Goal: Task Accomplishment & Management: Manage account settings

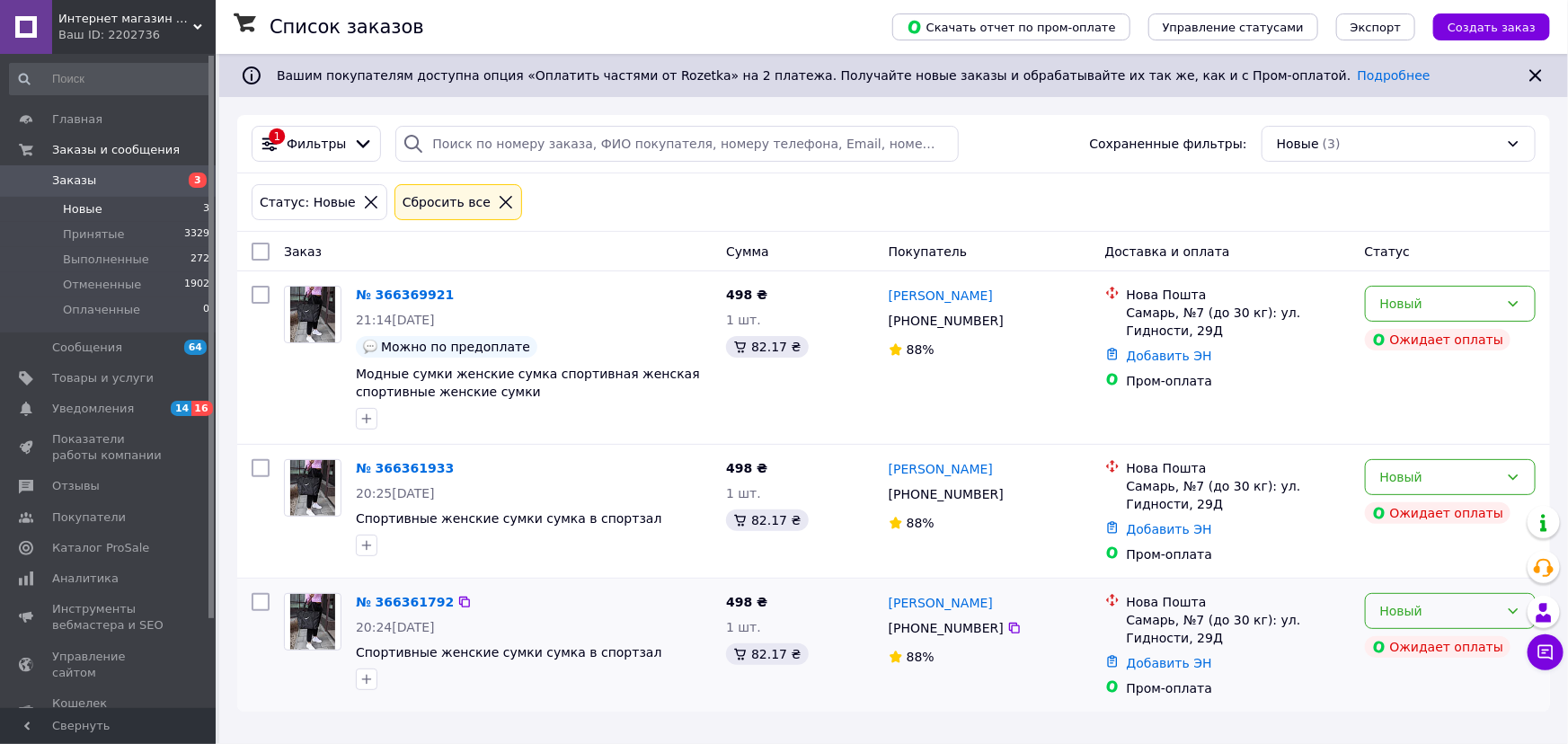
click at [1388, 599] on div "Новый" at bounding box center [1451, 610] width 171 height 36
click at [1412, 539] on li "Отменен" at bounding box center [1451, 539] width 169 height 32
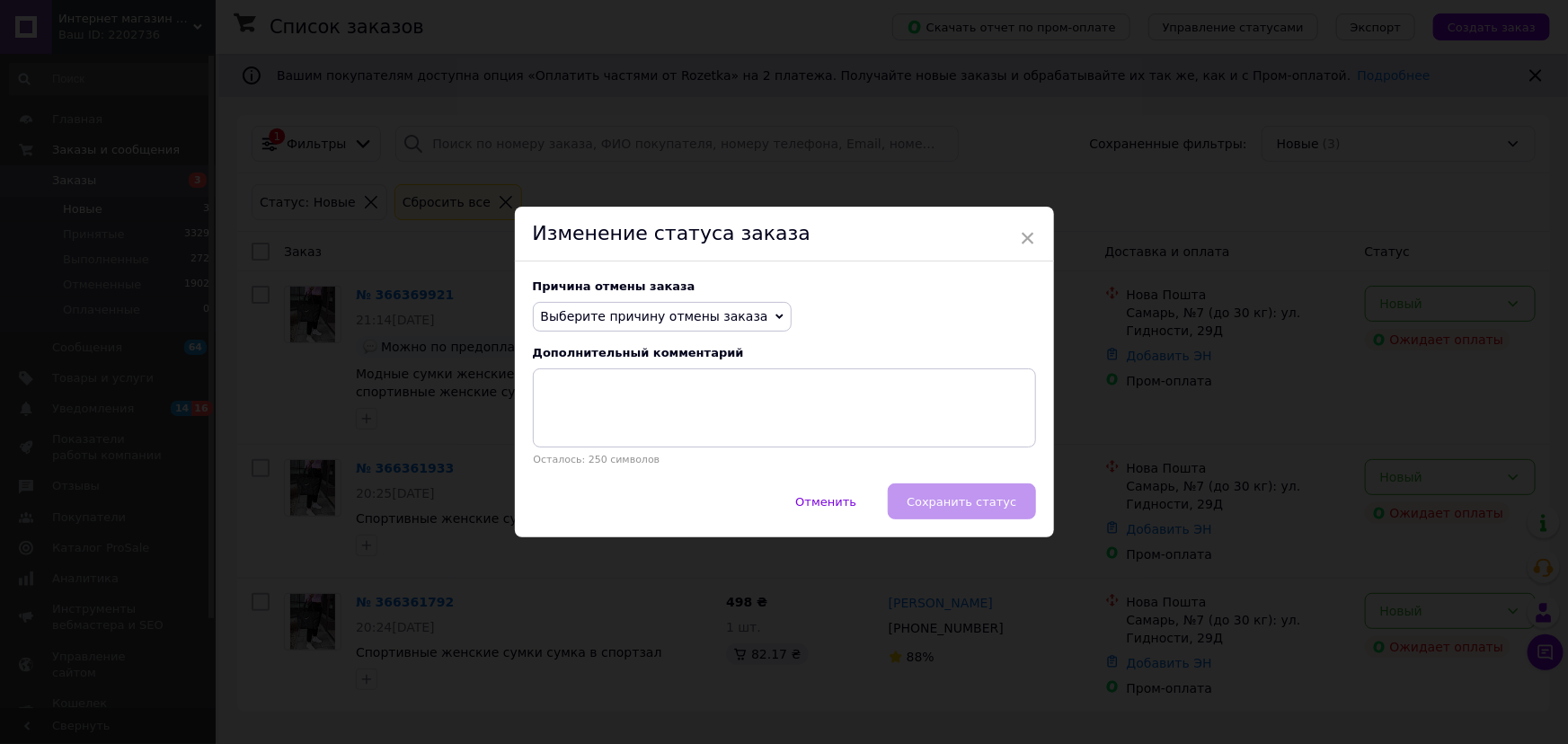
click at [633, 319] on span "Выберите причину отмены заказа" at bounding box center [654, 317] width 227 height 15
click at [1025, 228] on span "×" at bounding box center [1028, 238] width 16 height 30
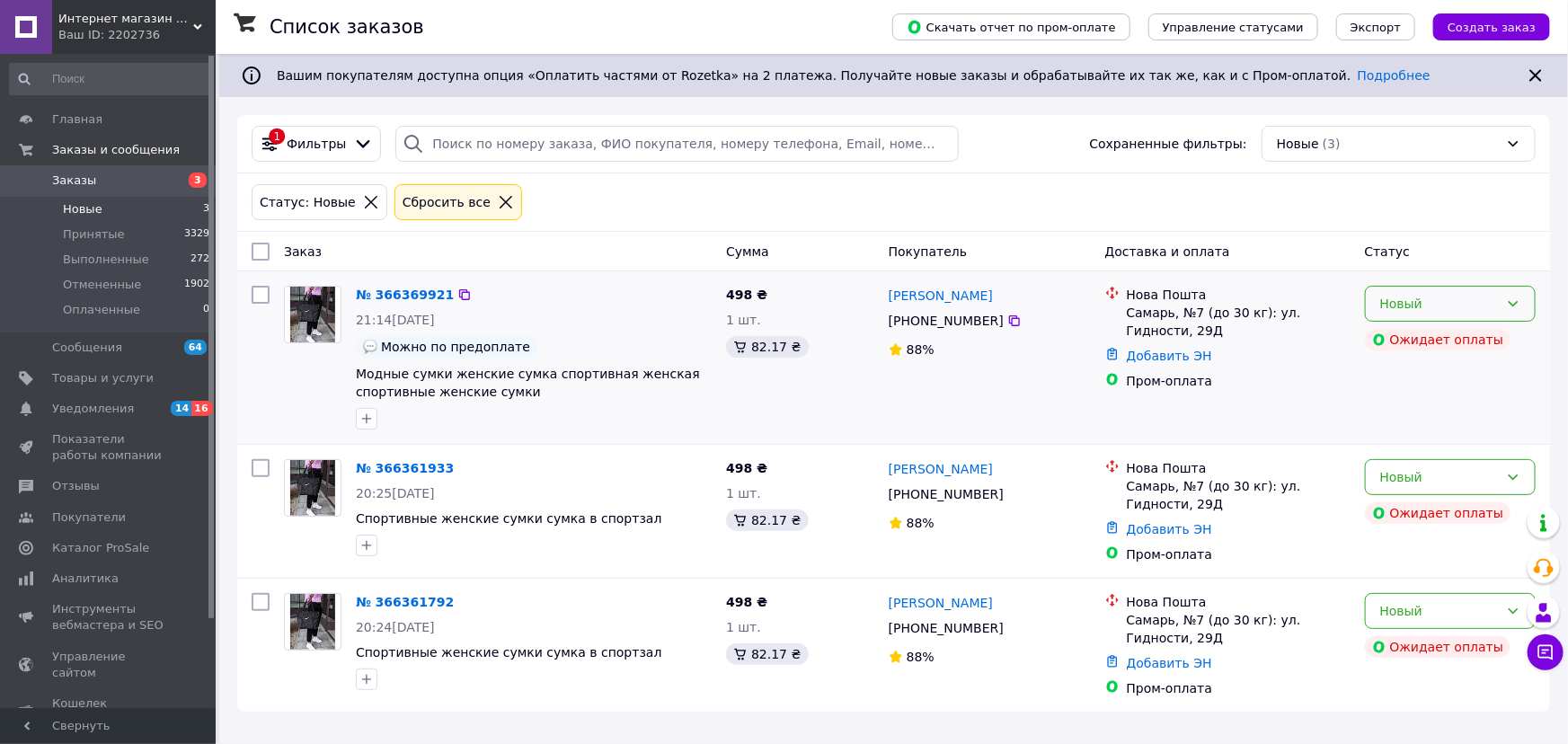
click at [1390, 299] on div "Новый" at bounding box center [1440, 304] width 119 height 20
click at [1408, 413] on li "Отменен" at bounding box center [1451, 406] width 169 height 32
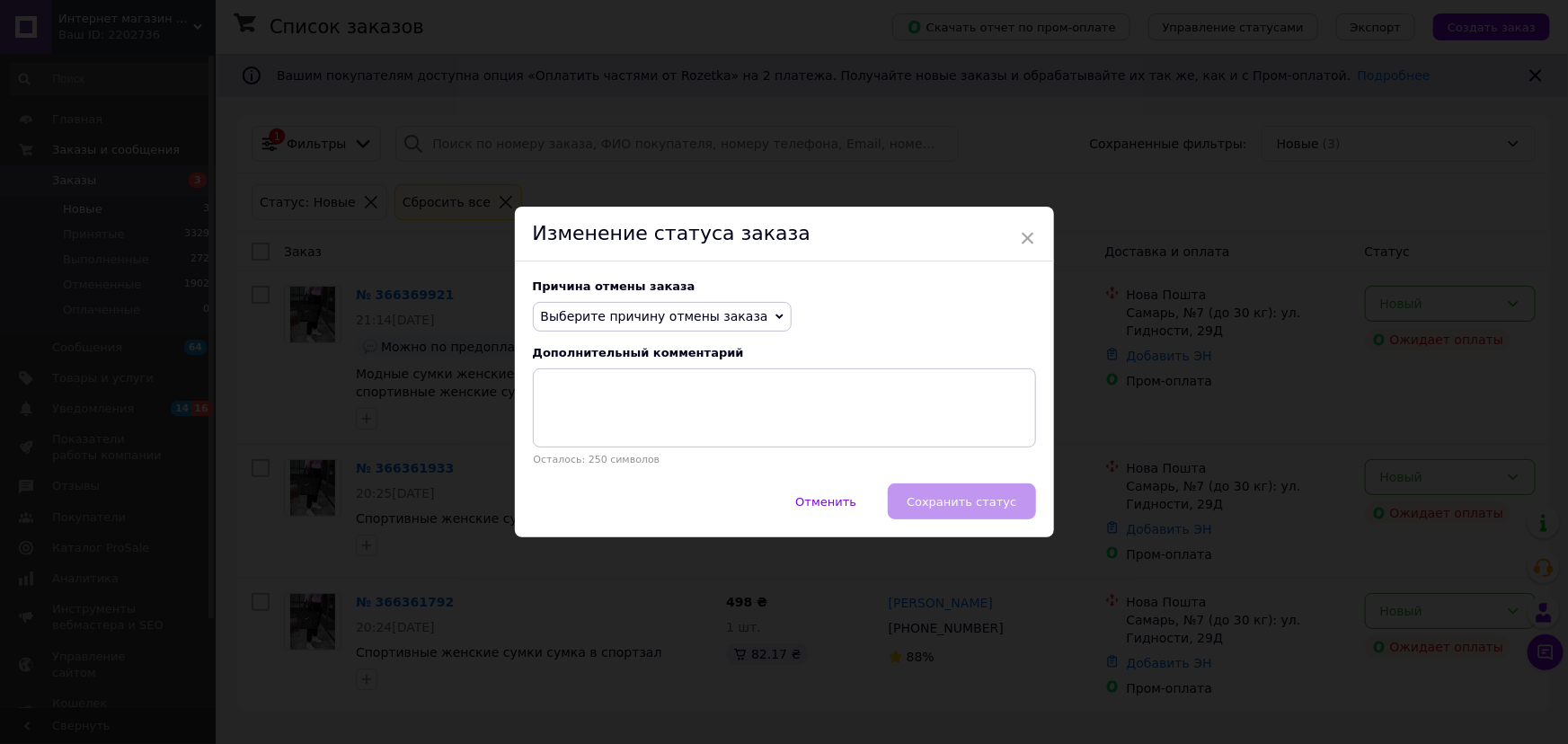
click at [720, 309] on span "Выберите причину отмены заказа" at bounding box center [654, 317] width 227 height 15
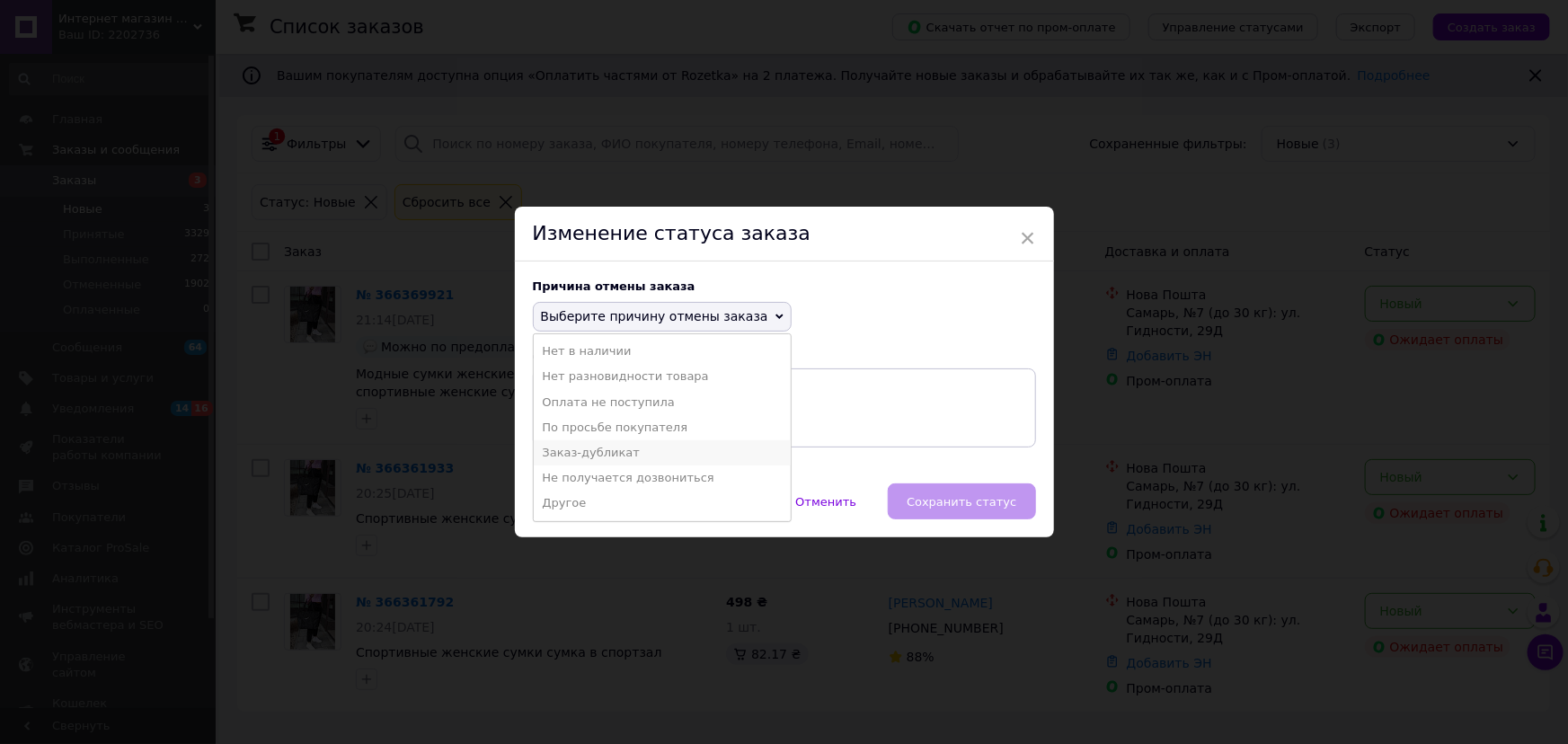
click at [631, 453] on li "Заказ-дубликат" at bounding box center [662, 452] width 257 height 25
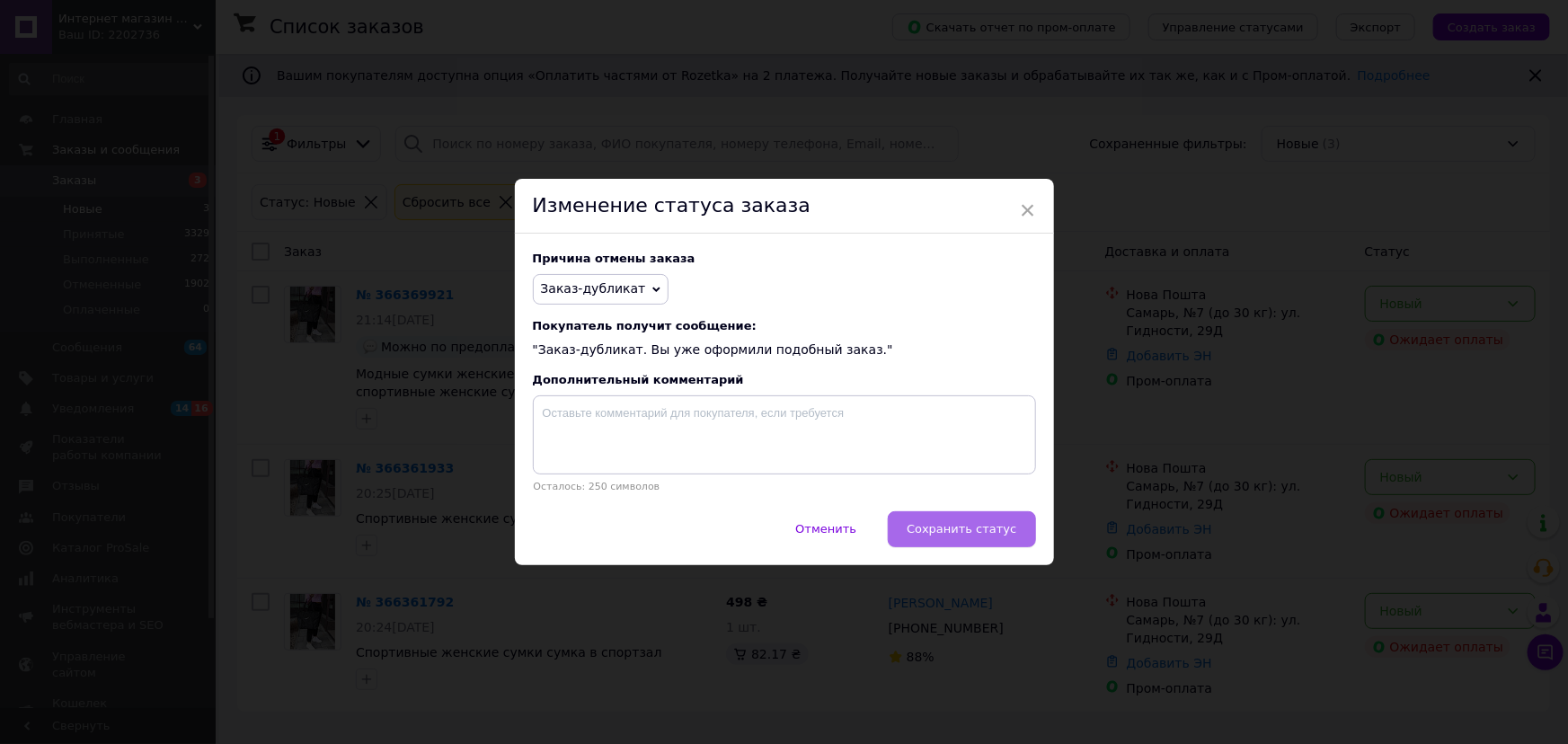
click at [1014, 527] on span "Сохранить статус" at bounding box center [962, 529] width 110 height 14
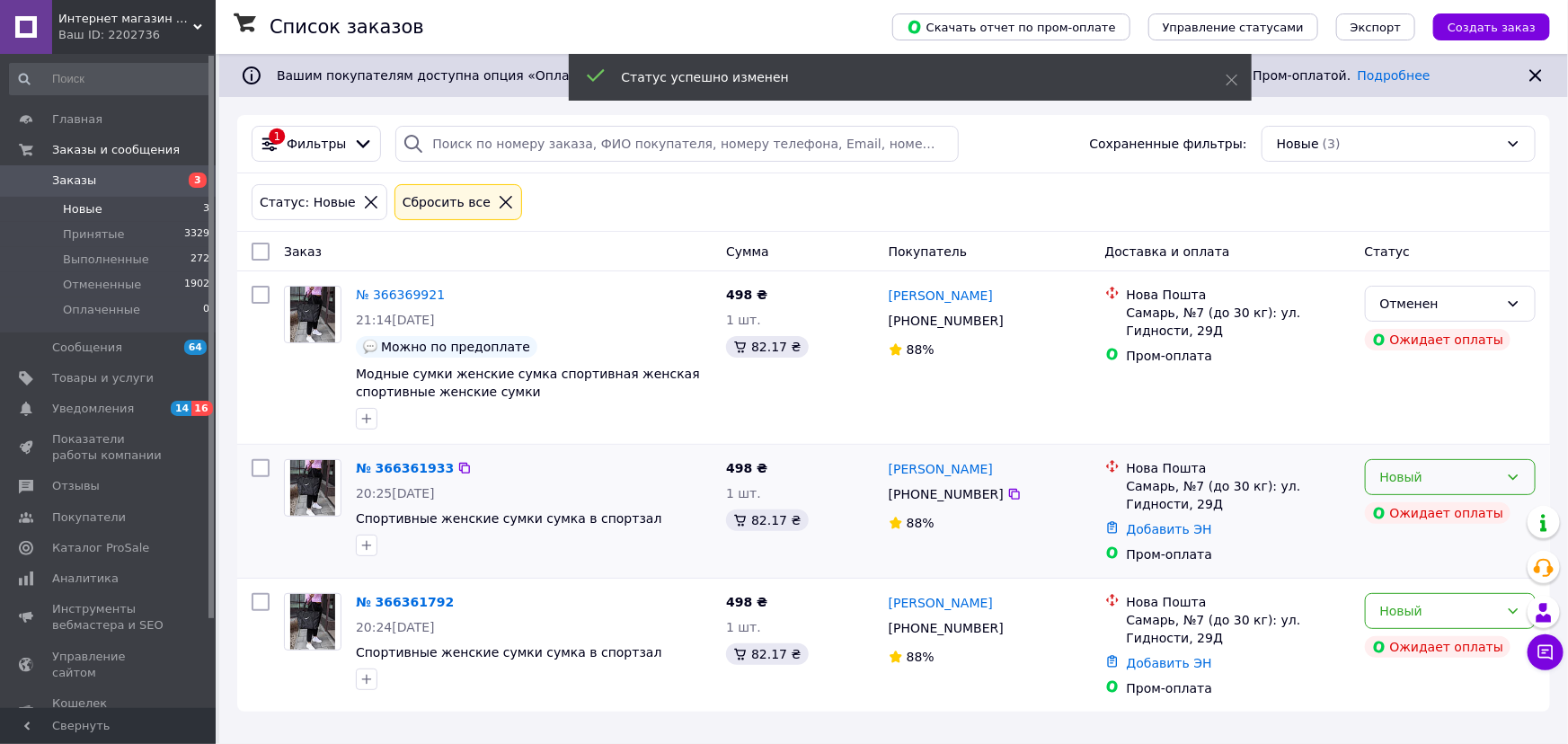
click at [1425, 476] on div "Новый" at bounding box center [1440, 478] width 119 height 20
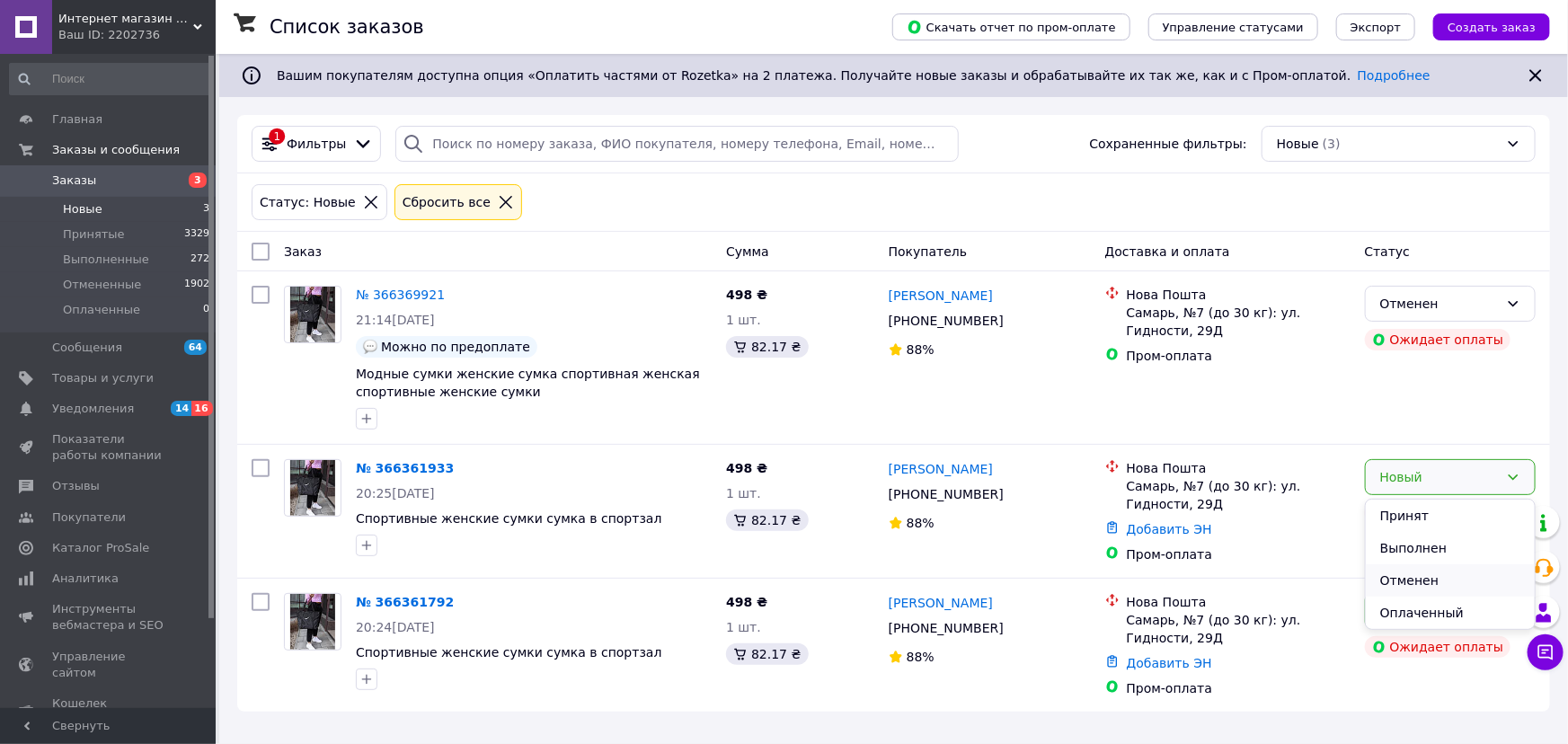
click at [1425, 583] on li "Отменен" at bounding box center [1451, 580] width 169 height 32
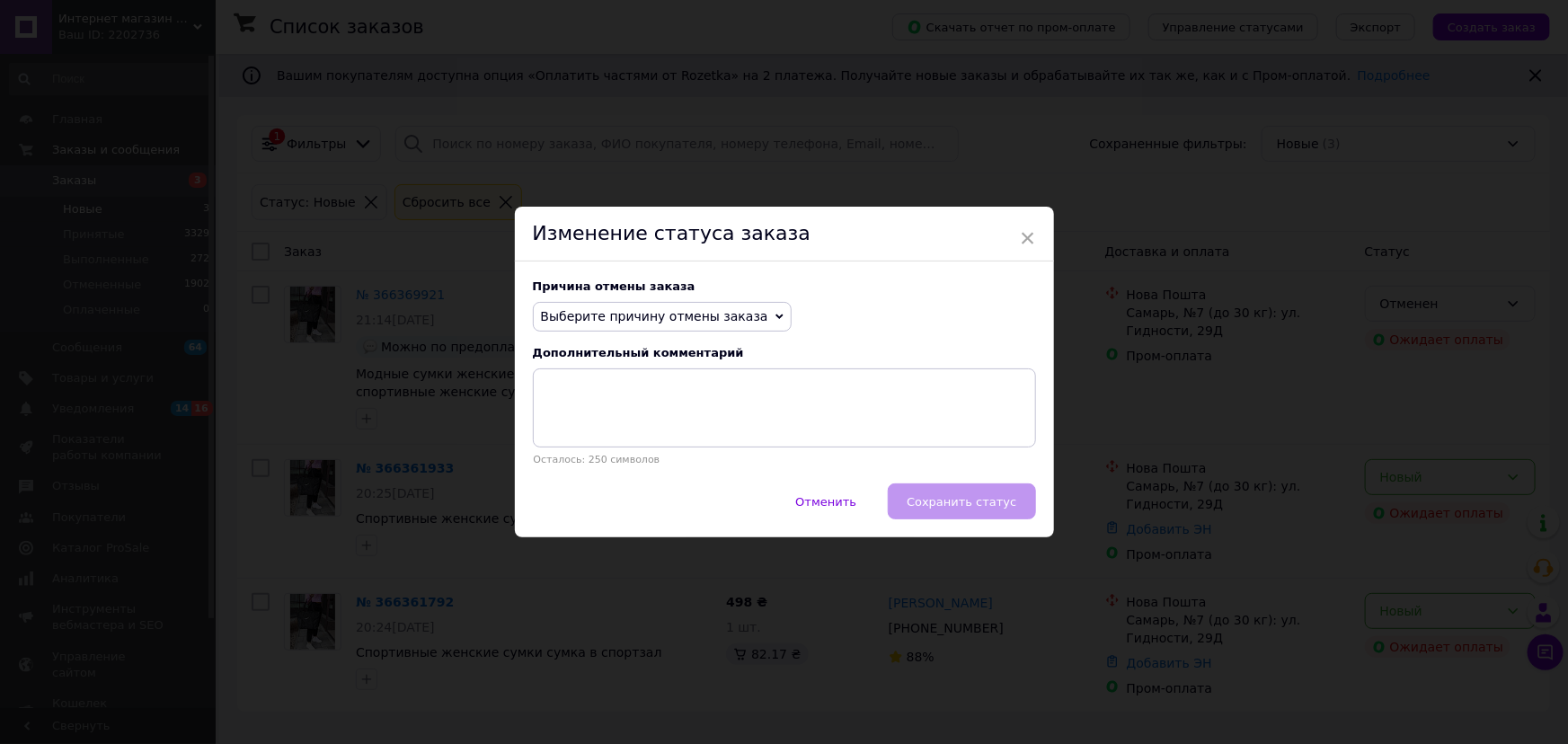
click at [675, 322] on span "Выберите причину отмены заказа" at bounding box center [654, 317] width 227 height 15
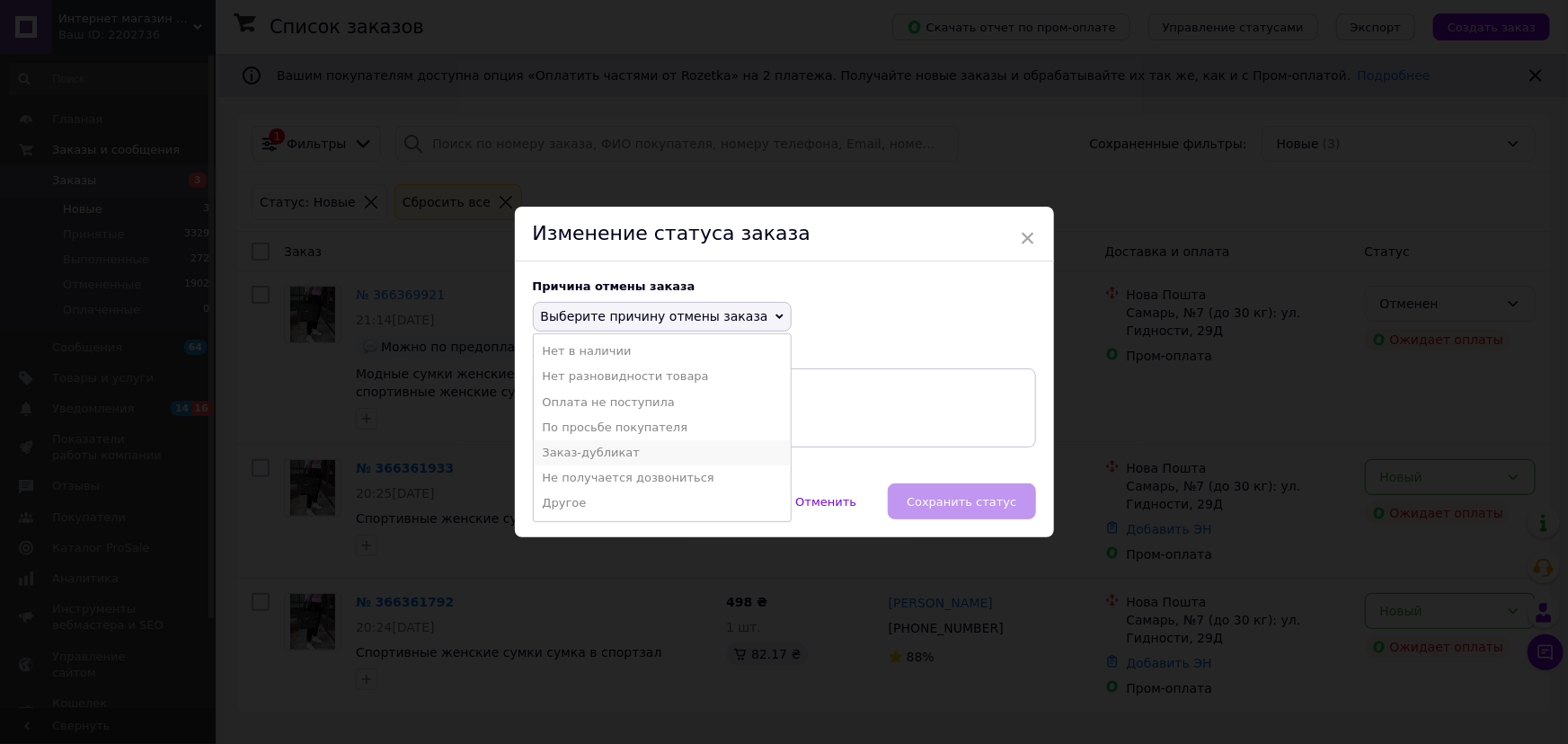
click at [632, 440] on li "Заказ-дубликат" at bounding box center [662, 452] width 257 height 25
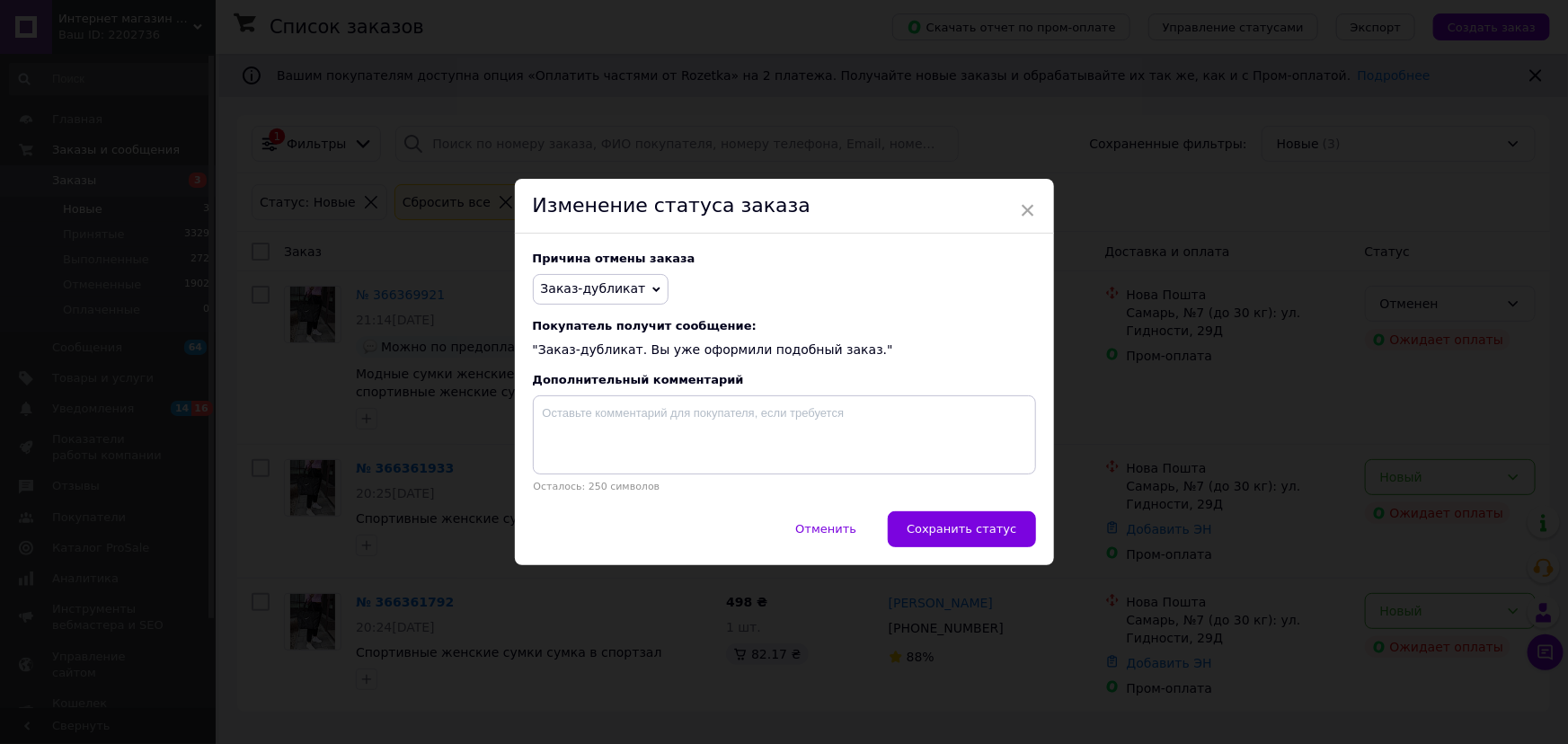
click at [962, 527] on span "Сохранить статус" at bounding box center [962, 529] width 110 height 14
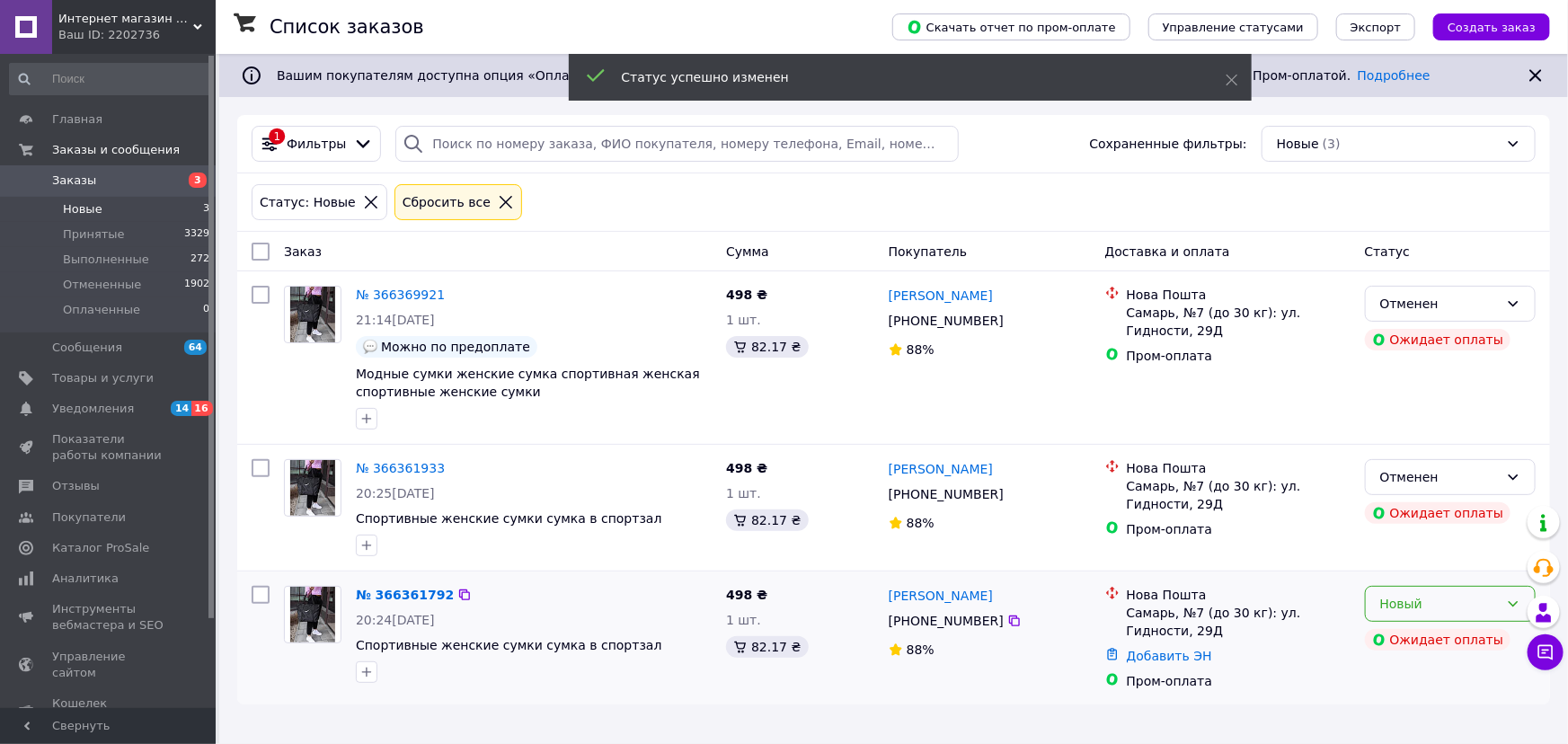
click at [1398, 601] on div "Новый" at bounding box center [1440, 604] width 119 height 20
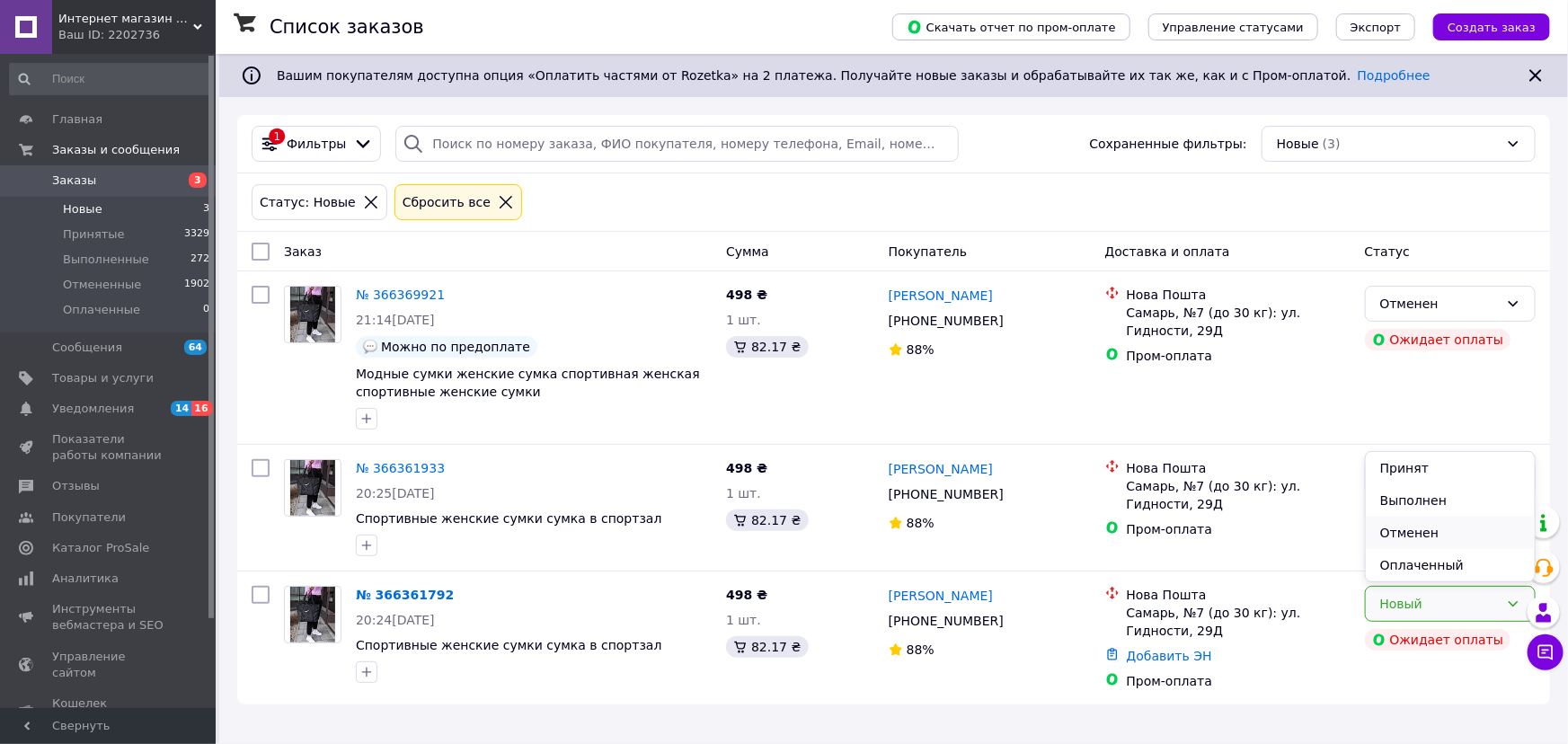
click at [1402, 544] on li "Отменен" at bounding box center [1451, 533] width 169 height 32
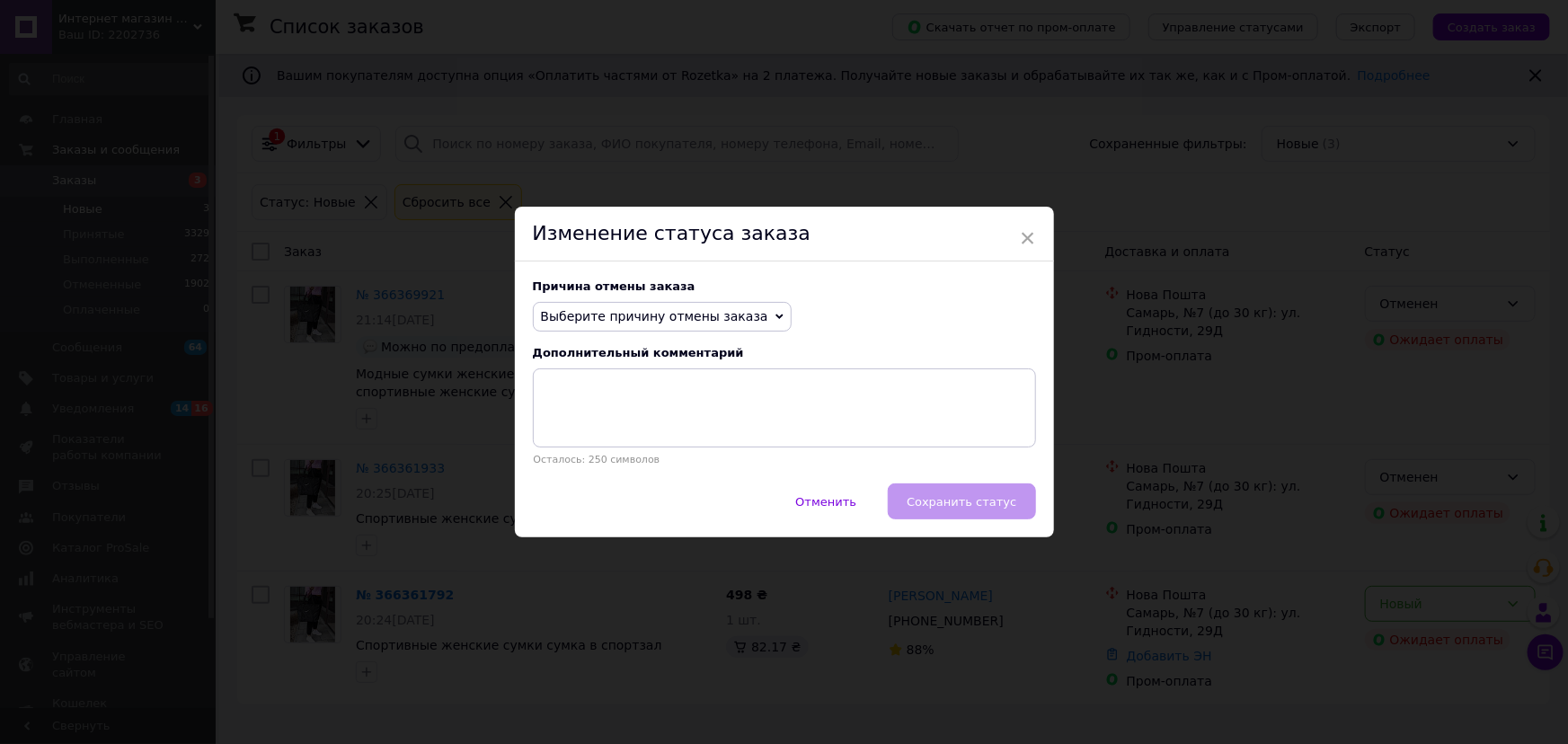
click at [655, 323] on span "Выберите причину отмены заказа" at bounding box center [654, 317] width 227 height 15
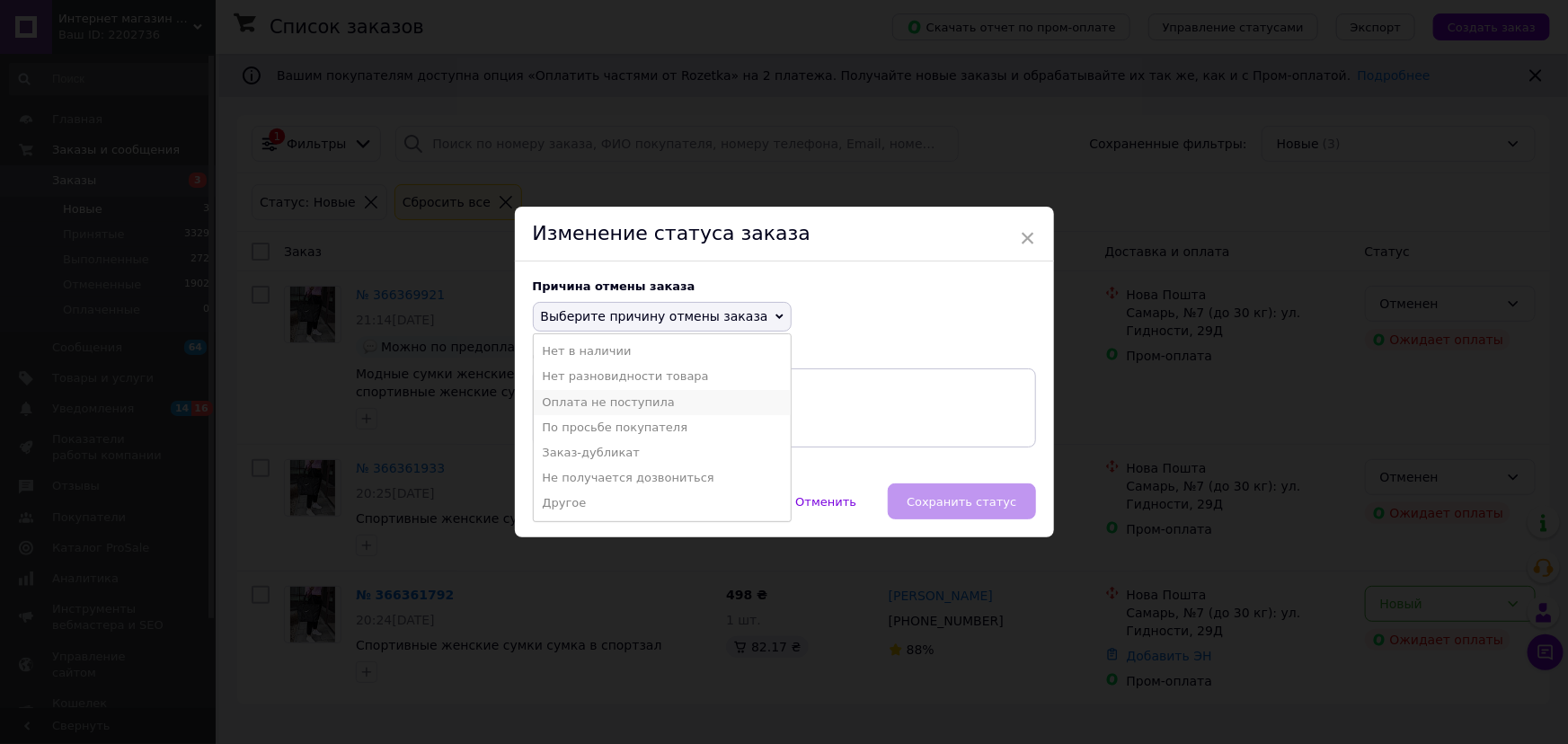
click at [638, 406] on li "Оплата не поступила" at bounding box center [662, 402] width 257 height 25
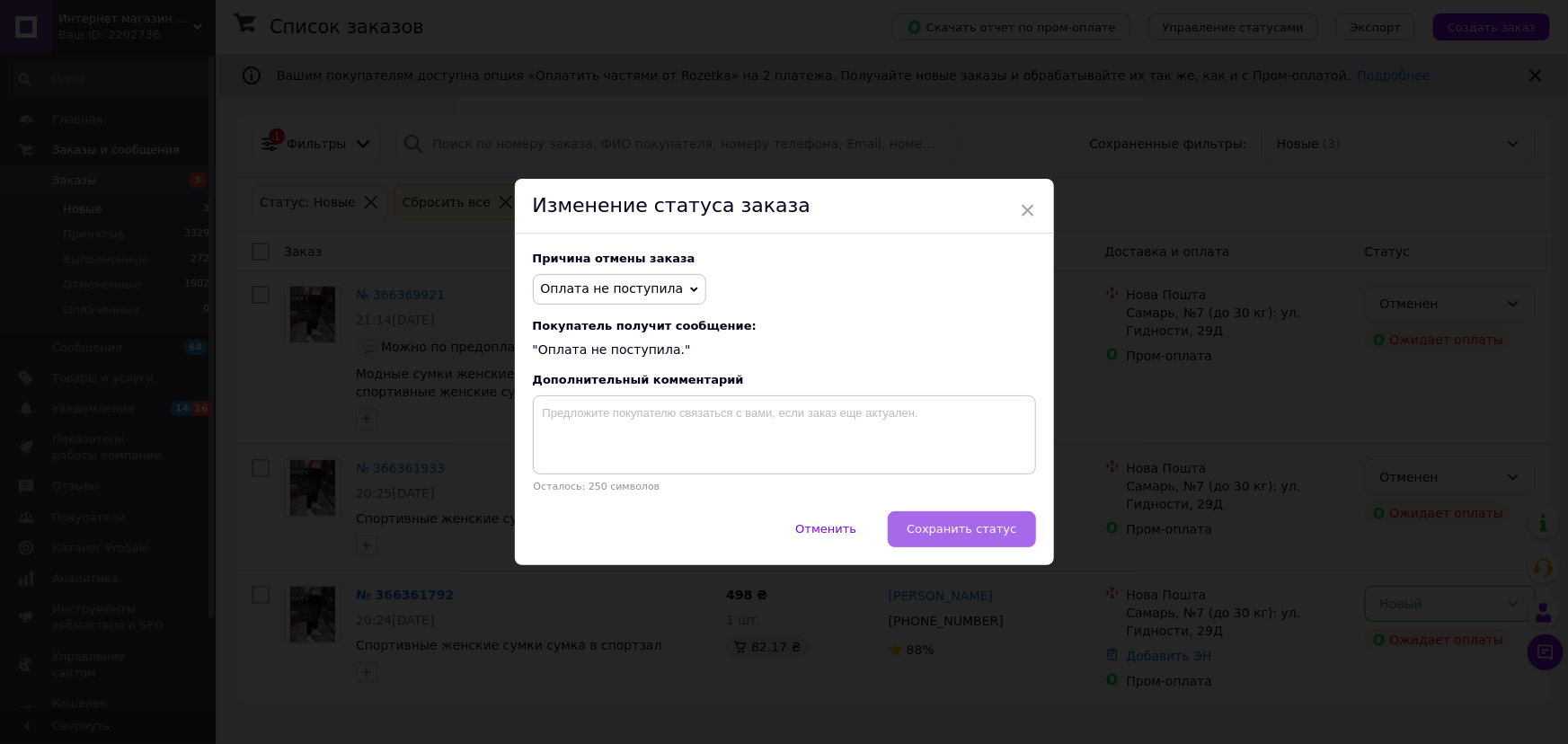
click at [979, 535] on span "Сохранить статус" at bounding box center [962, 529] width 110 height 14
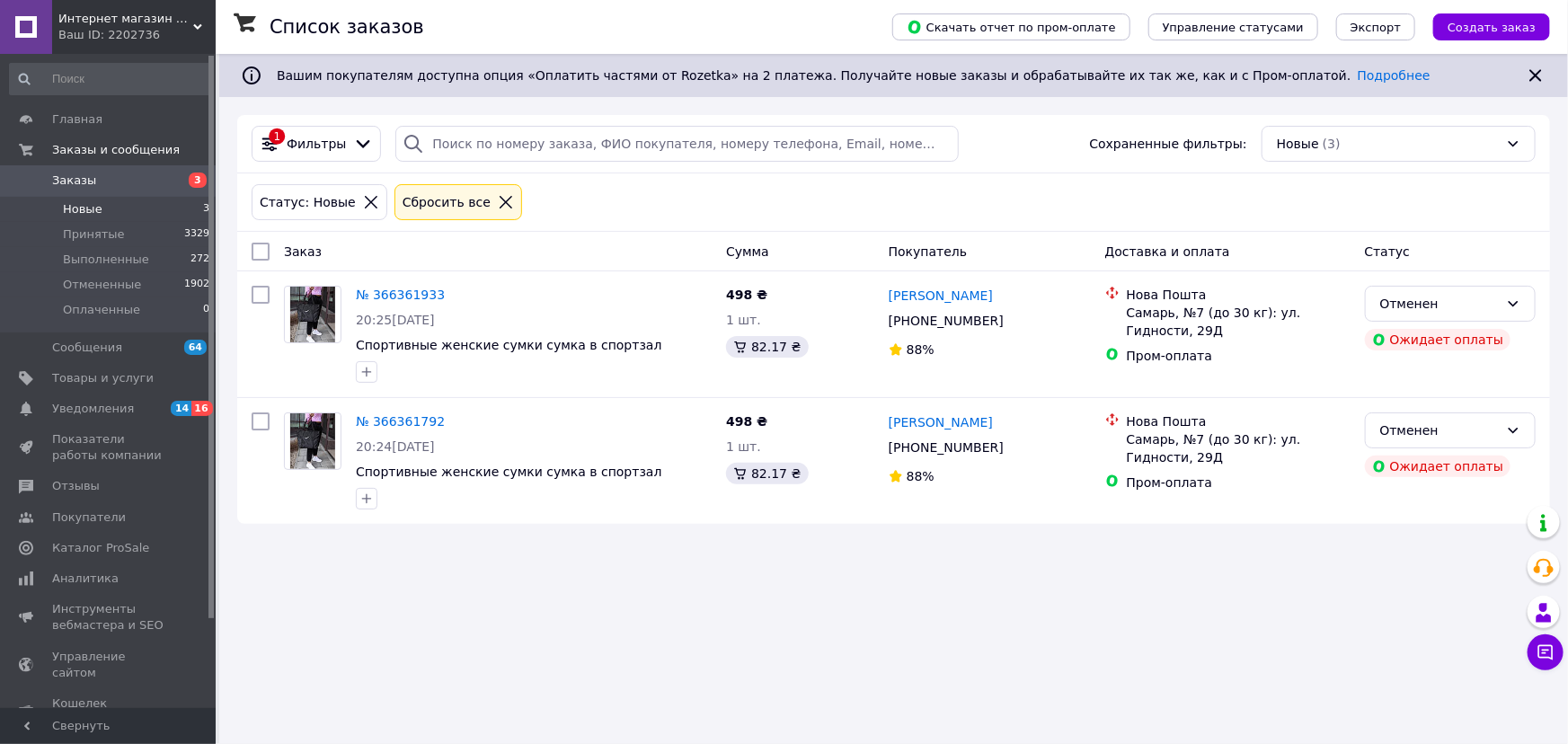
click at [74, 208] on span "Новые" at bounding box center [82, 210] width 39 height 16
